Goal: Task Accomplishment & Management: Use online tool/utility

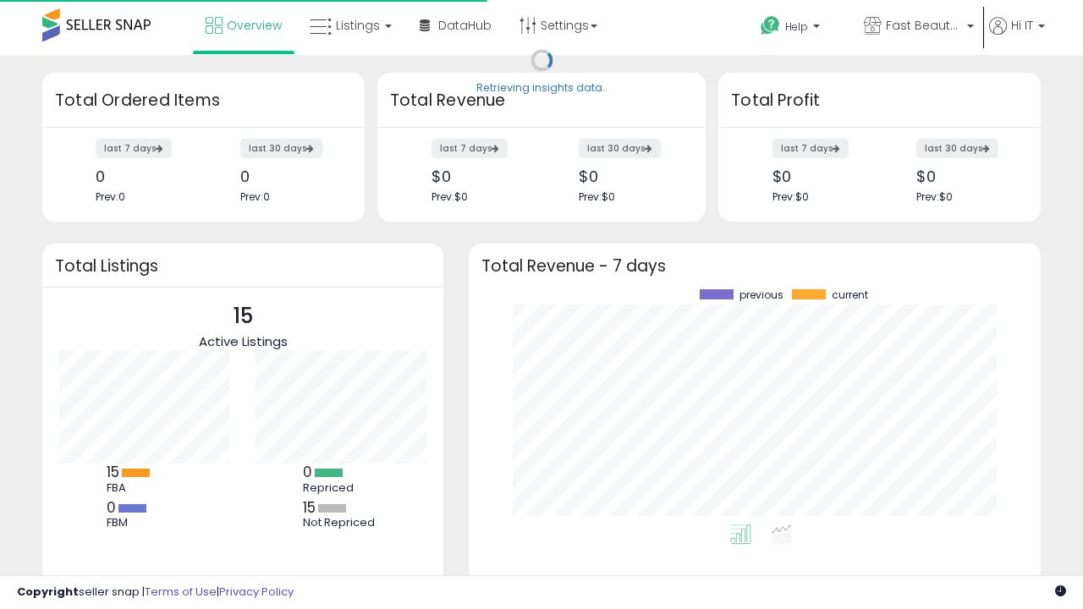
scroll to position [235, 538]
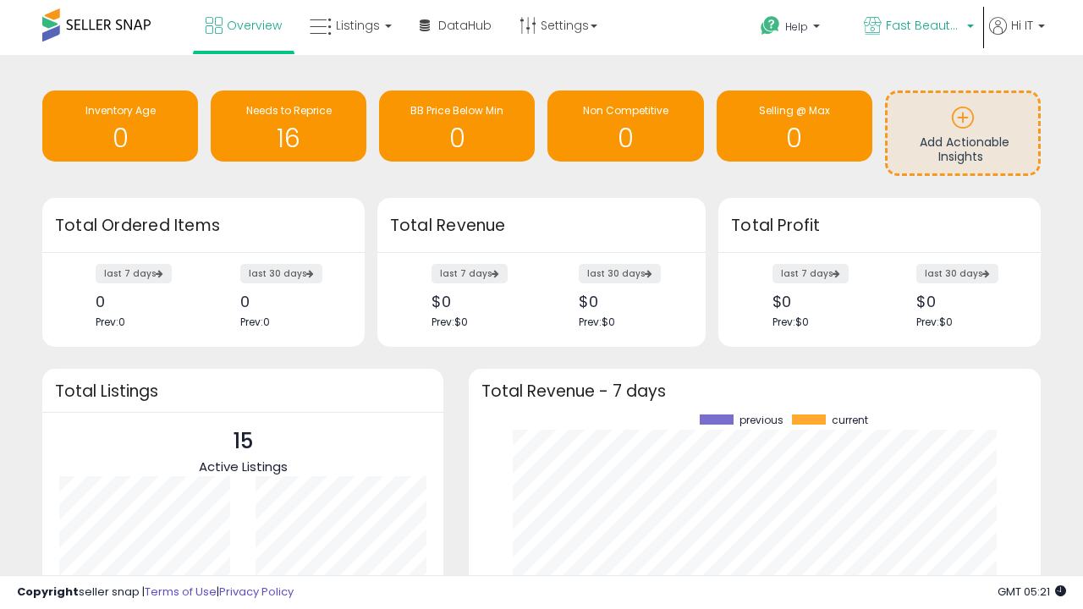
click at [917, 27] on span "Fast Beauty ([GEOGRAPHIC_DATA])" at bounding box center [924, 25] width 76 height 17
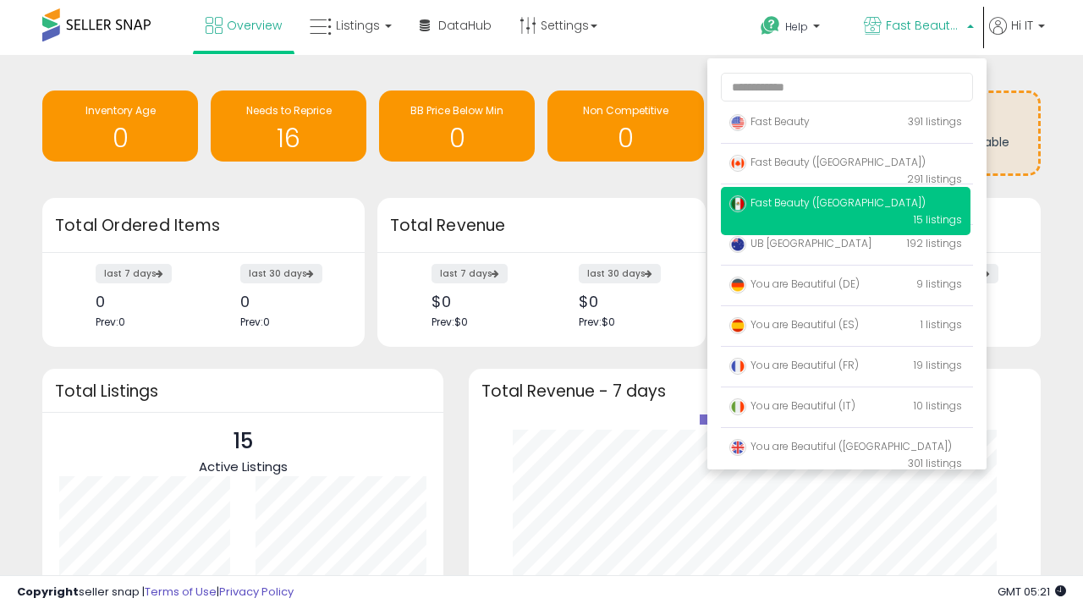
click at [845, 449] on span "You are Beautiful ([GEOGRAPHIC_DATA])" at bounding box center [840, 446] width 222 height 14
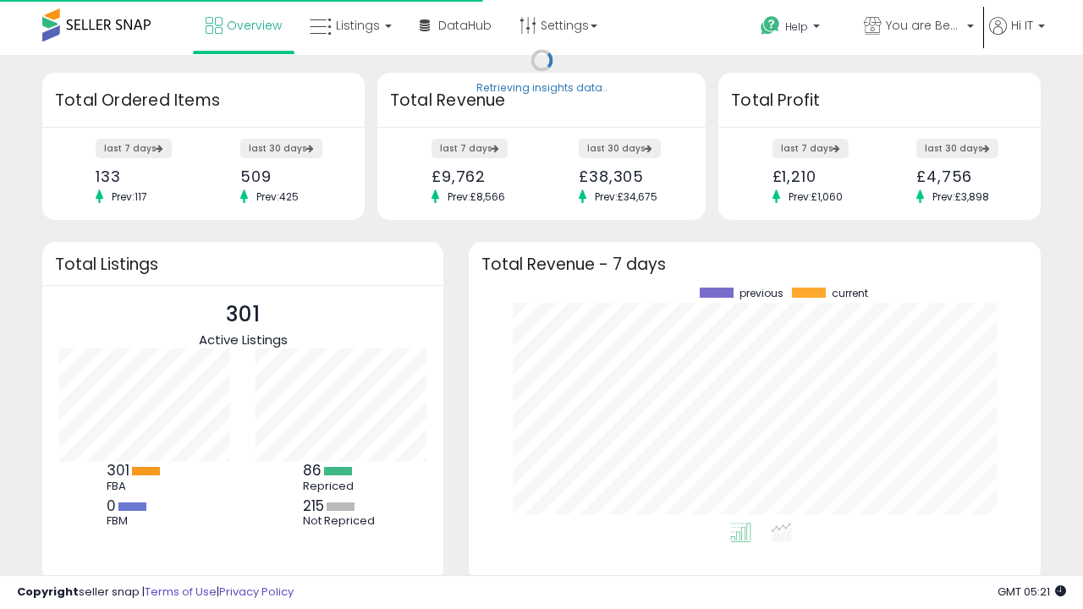
scroll to position [235, 538]
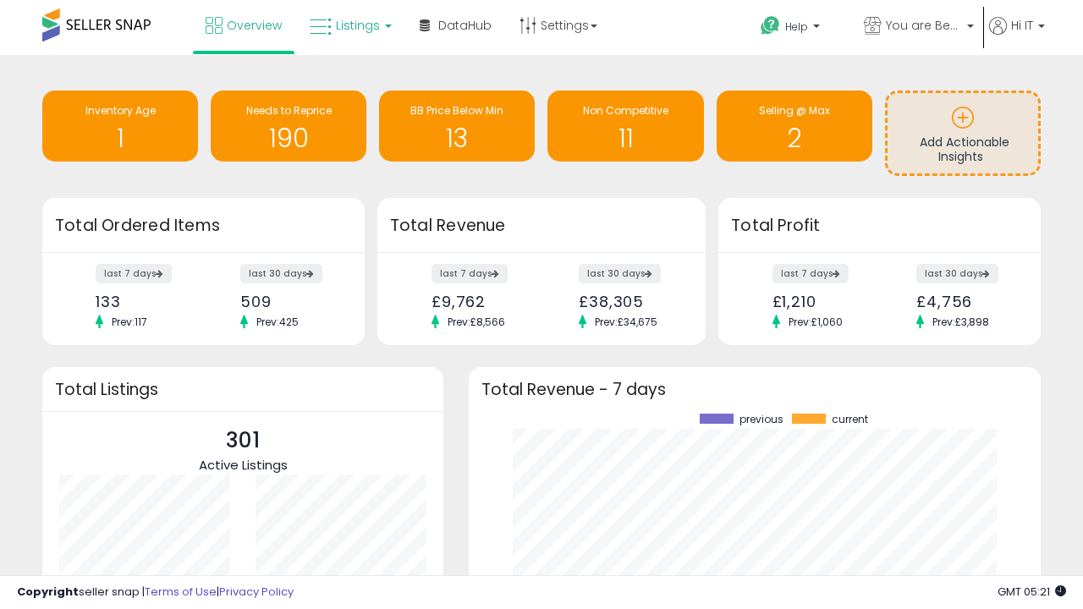
click at [348, 25] on span "Listings" at bounding box center [358, 25] width 44 height 17
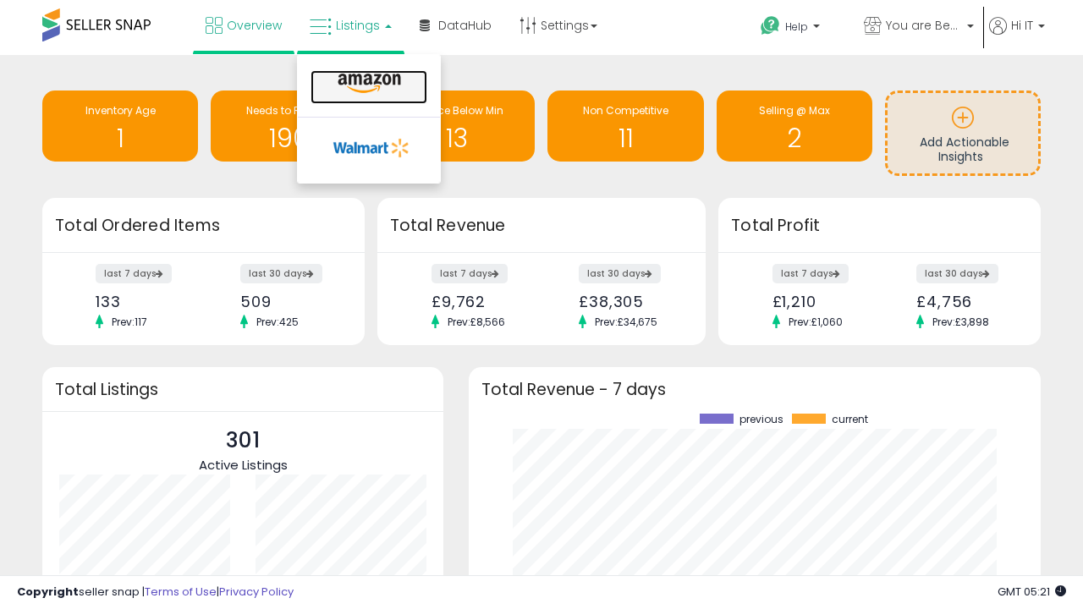
click at [367, 84] on icon at bounding box center [369, 84] width 74 height 22
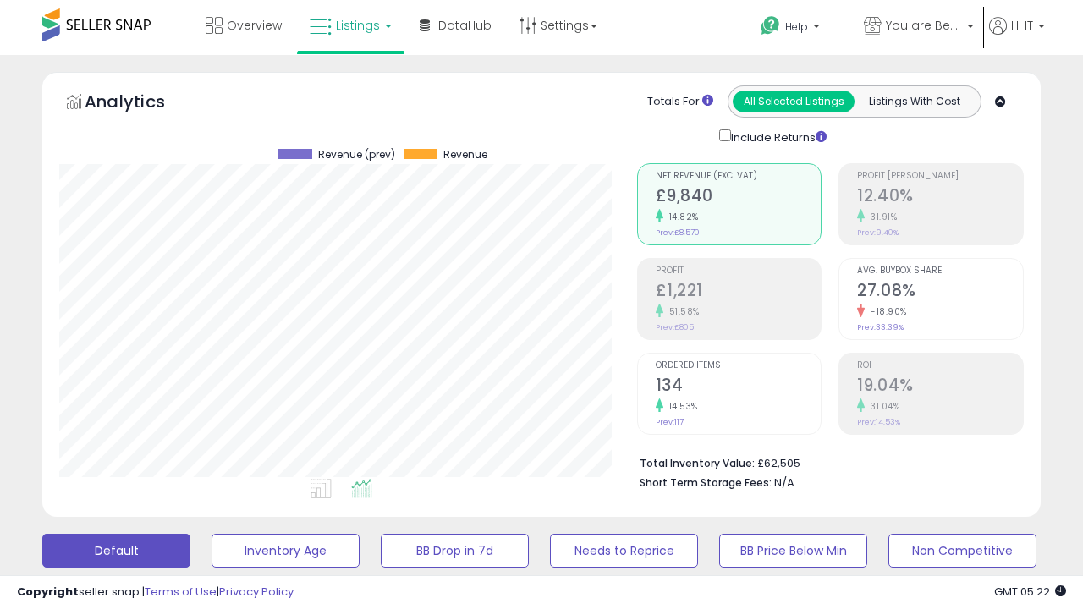
scroll to position [460, 0]
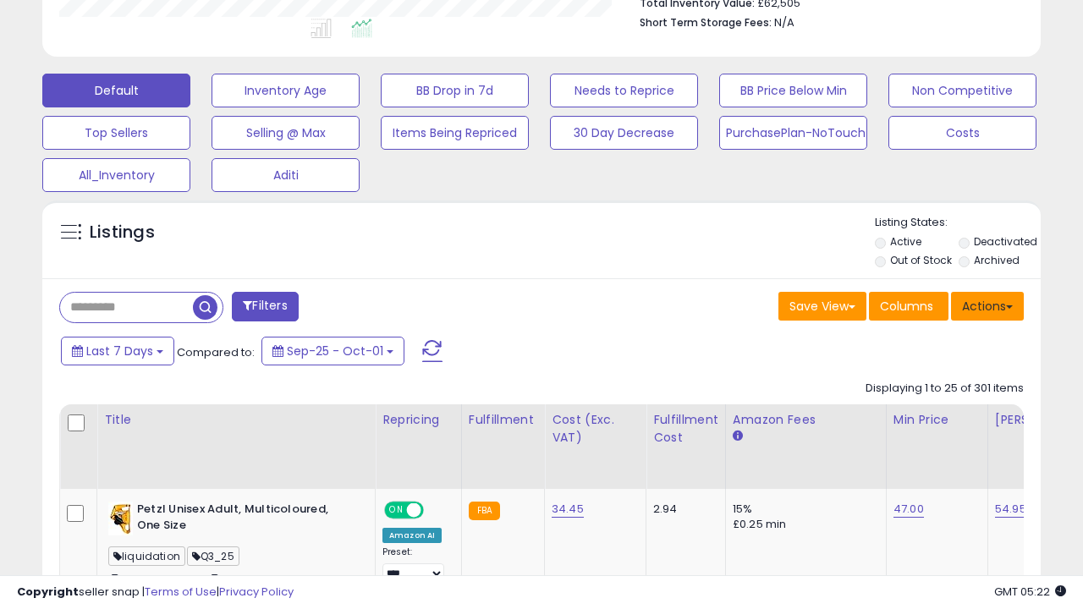
click at [987, 304] on button "Actions" at bounding box center [987, 306] width 73 height 29
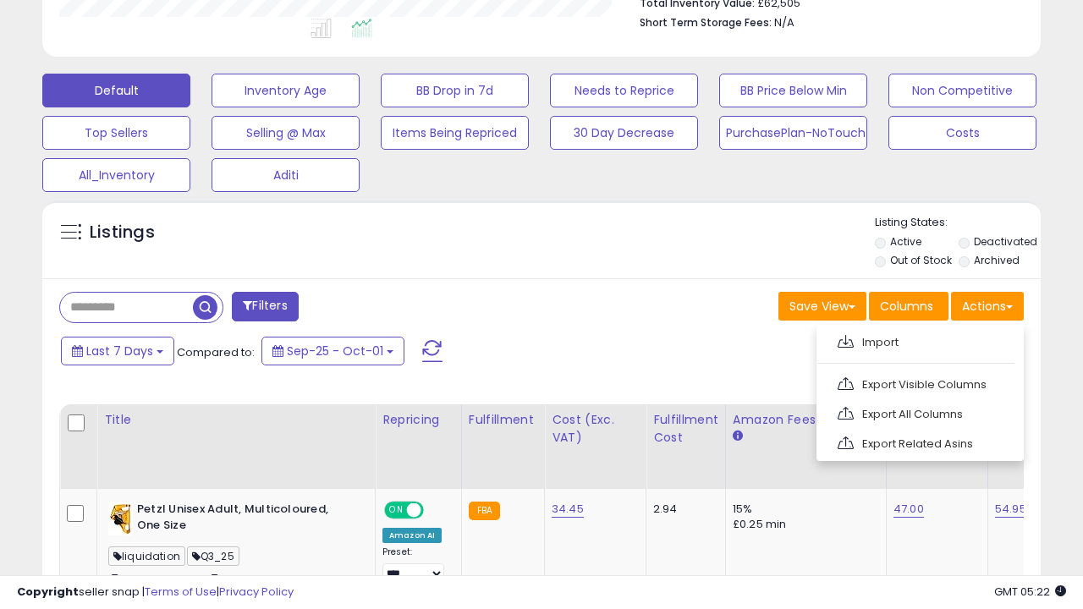
click at [845, 339] on span at bounding box center [845, 341] width 16 height 13
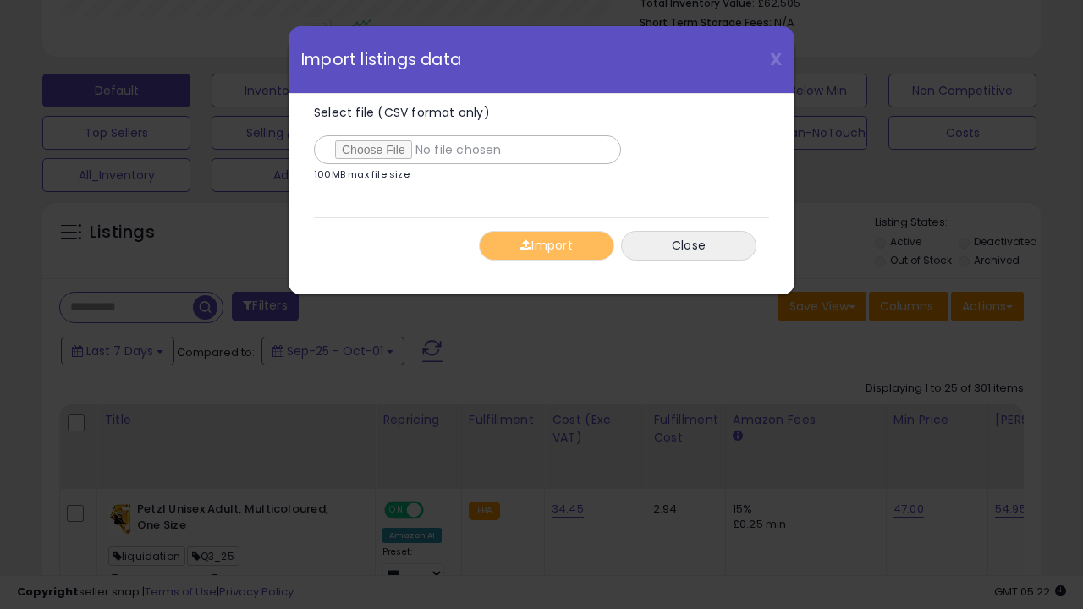
type input "**********"
click at [546, 245] on button "Import" at bounding box center [546, 246] width 135 height 30
